Goal: Entertainment & Leisure: Browse casually

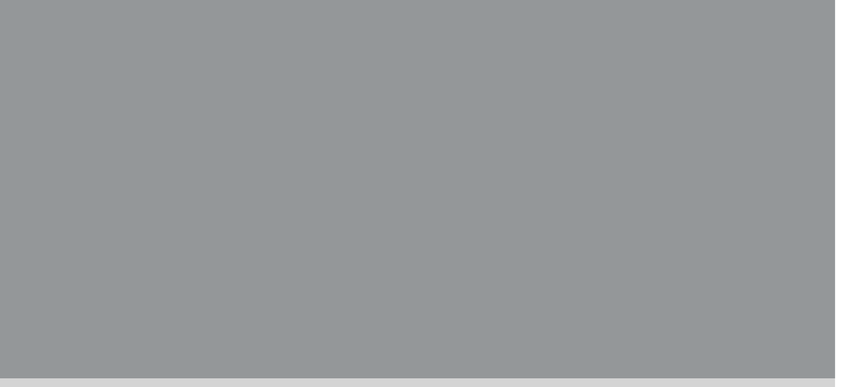
scroll to position [434, 6]
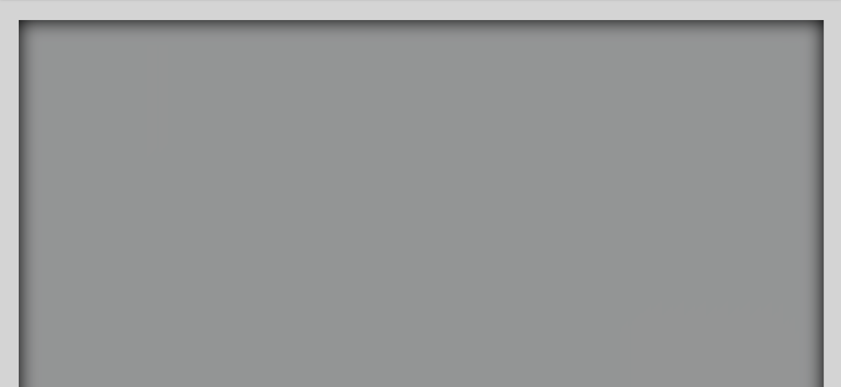
scroll to position [179, 0]
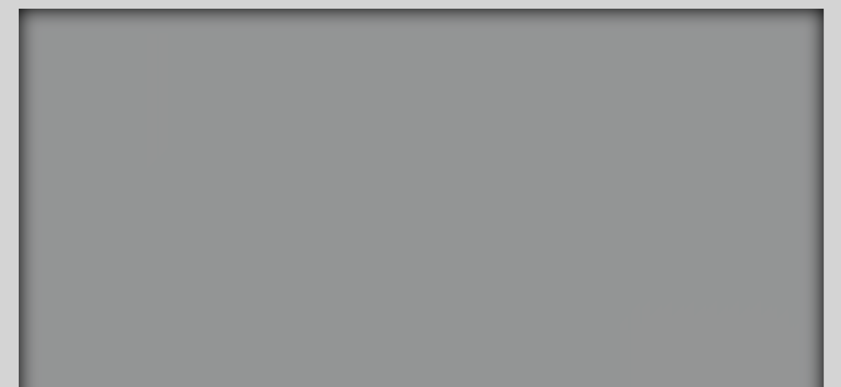
click at [713, 70] on icon "An image of balloon animals that when clicked brings you to a balloon popping g…" at bounding box center [752, 52] width 96 height 45
click at [619, 245] on icon "main content" at bounding box center [631, 232] width 52 height 55
click at [674, 227] on icon "An image of a hashtag sign that when clicked brings you to a Jackson Pollock ga…" at bounding box center [691, 239] width 41 height 41
click at [760, 124] on icon "An image of bubble wrap that when clicked brings you to a game where you can po…" at bounding box center [773, 116] width 33 height 34
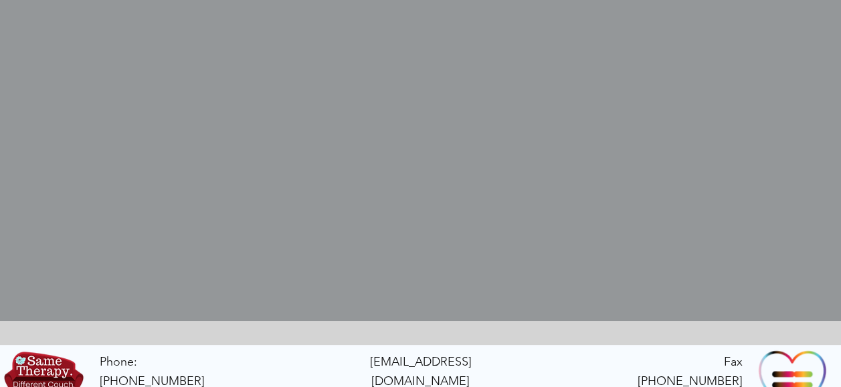
scroll to position [489, 0]
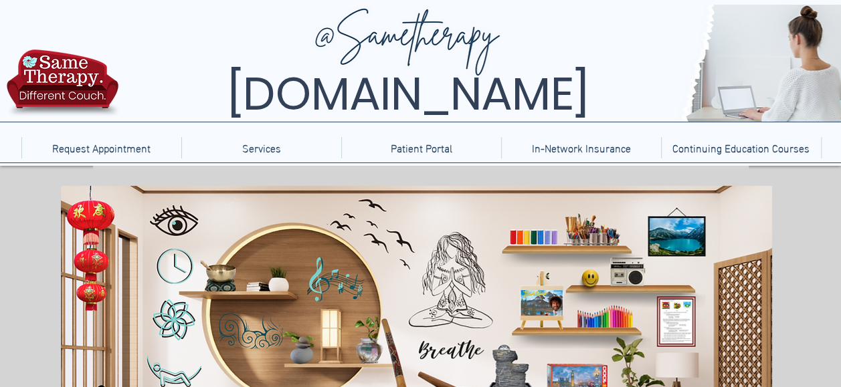
click at [363, 177] on div "main content" at bounding box center [420, 392] width 841 height 452
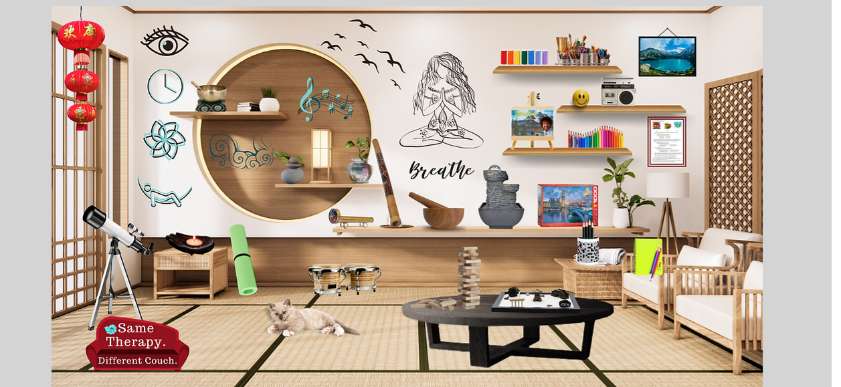
scroll to position [181, 9]
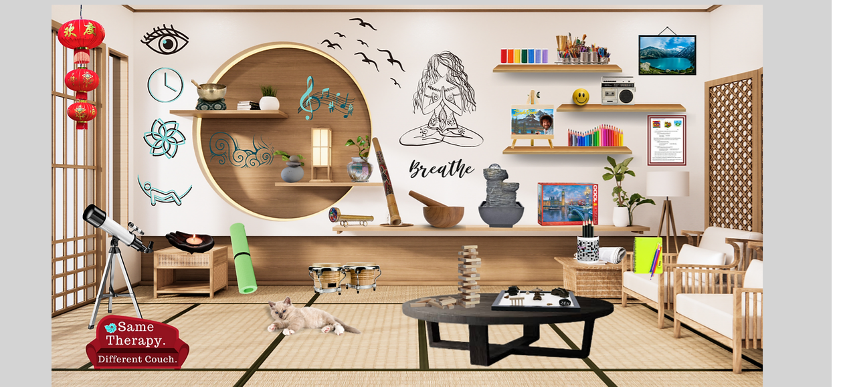
click at [537, 120] on icon "An image of Bob Ross, when clicked brings you to a Bob Ross video." at bounding box center [534, 121] width 34 height 34
click at [440, 221] on icon "An image of a Molcajete, when clicked brings you to an alchemy game." at bounding box center [444, 207] width 45 height 45
click at [495, 205] on icon "main content" at bounding box center [506, 193] width 53 height 61
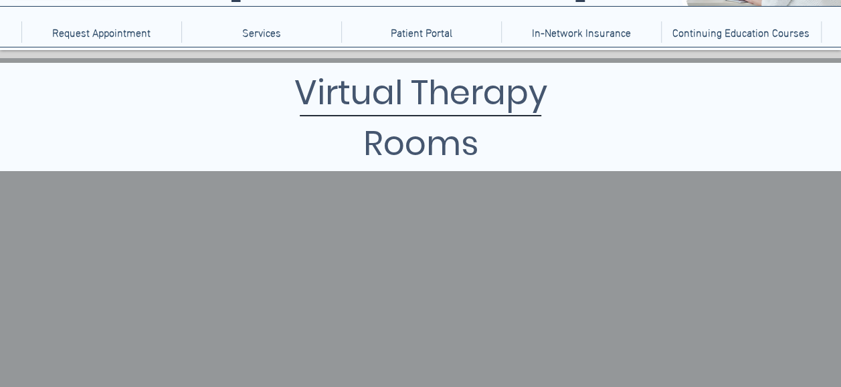
scroll to position [115, 0]
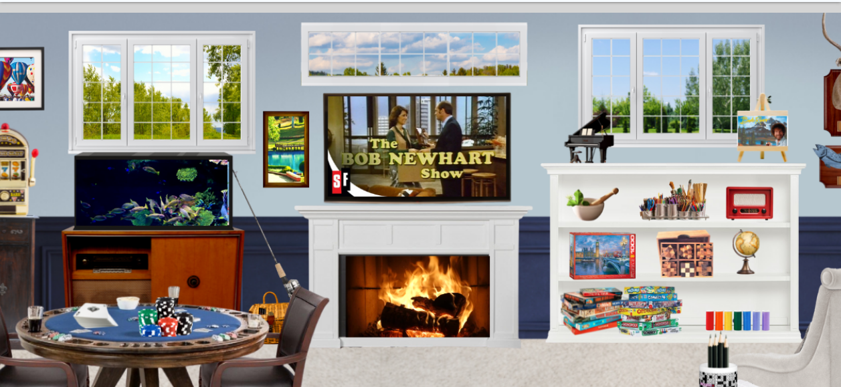
scroll to position [187, 0]
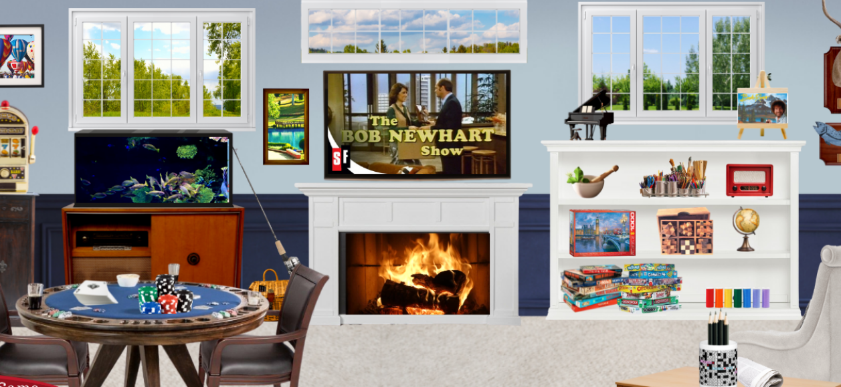
click at [399, 276] on icon "An image of a fireplace when clicked brings you to a video of a fireplace." at bounding box center [412, 272] width 145 height 80
click at [632, 286] on icon "An image of a stack of boardgames that when clicked brings you to a page of dif…" at bounding box center [619, 288] width 121 height 50
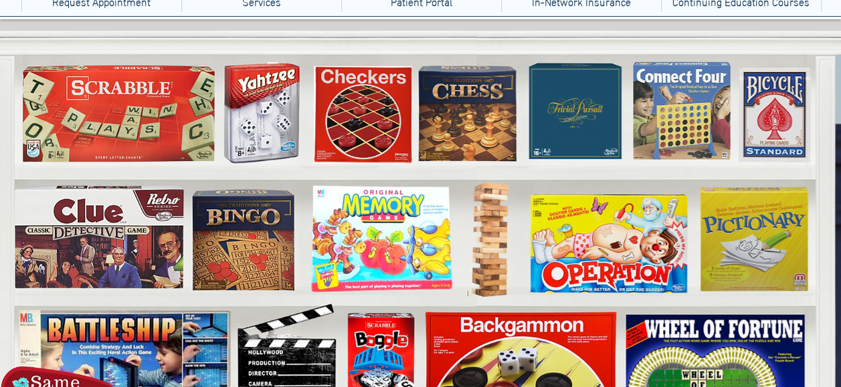
scroll to position [143, 0]
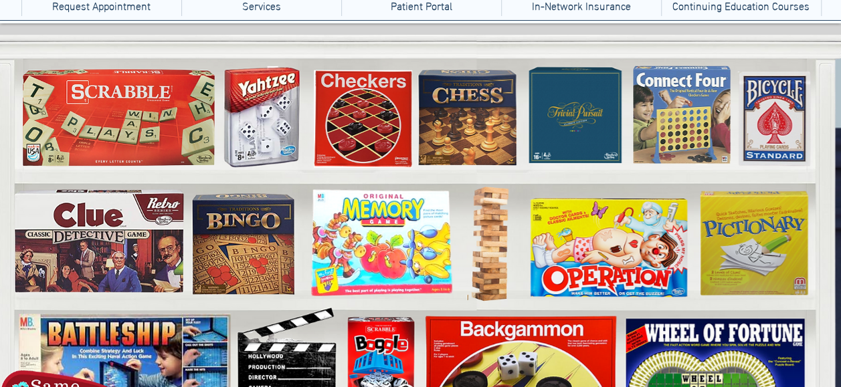
click at [661, 108] on icon "Connect Four" at bounding box center [679, 116] width 91 height 91
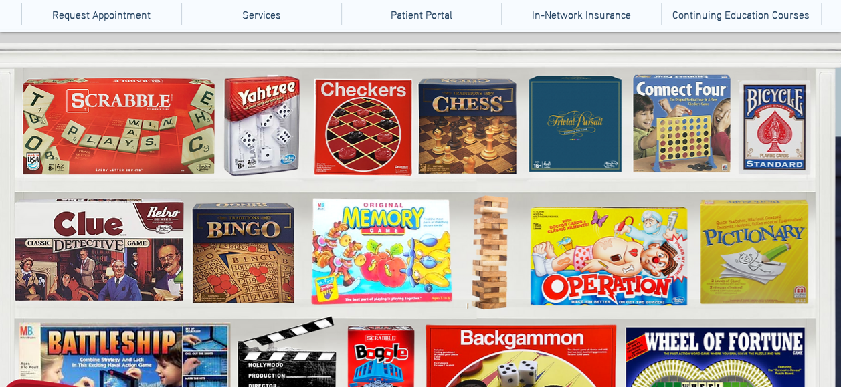
click at [696, 131] on icon "Connect Four" at bounding box center [679, 125] width 91 height 91
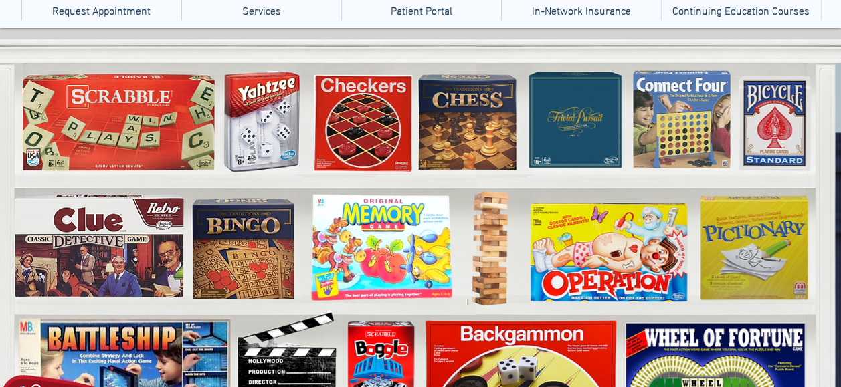
scroll to position [361, 0]
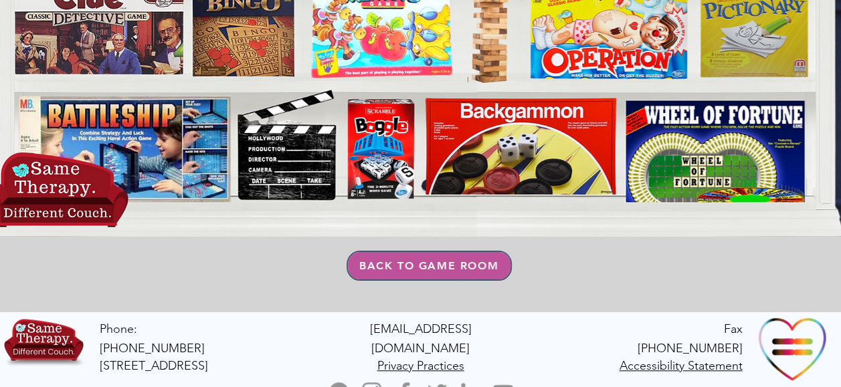
click at [481, 262] on span "Back to Game Room" at bounding box center [428, 266] width 139 height 13
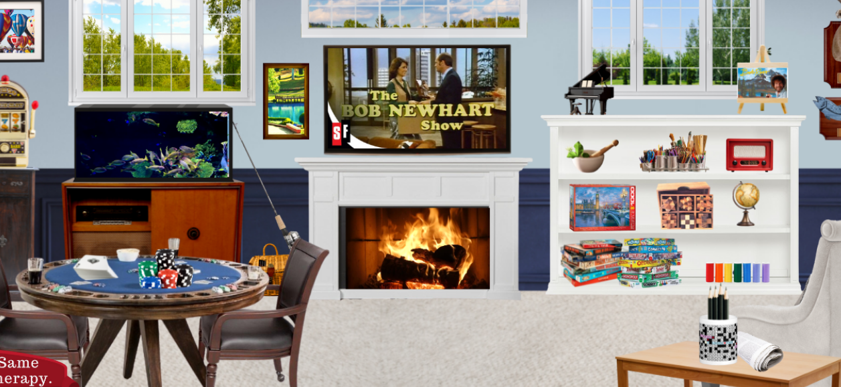
scroll to position [213, 0]
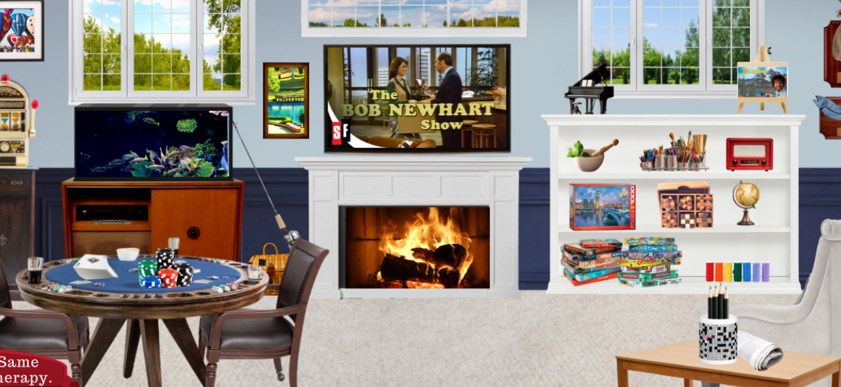
click at [589, 157] on icon "main content" at bounding box center [587, 153] width 37 height 37
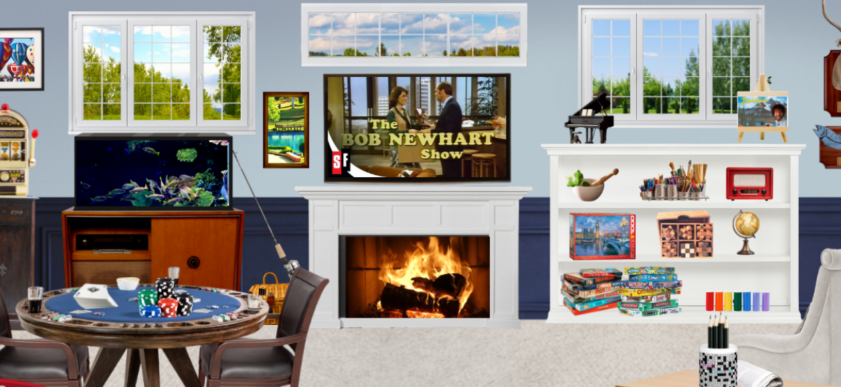
scroll to position [183, 0]
click at [670, 188] on icon "An image of painting and drawing supplies when clicked bring you to a sketchboo…" at bounding box center [673, 178] width 68 height 41
click at [573, 237] on icon "An image of a jigsaw puzzle box, when clicked brings you to a jigsaw puzzle gam…" at bounding box center [601, 237] width 62 height 46
